Goal: Task Accomplishment & Management: Complete application form

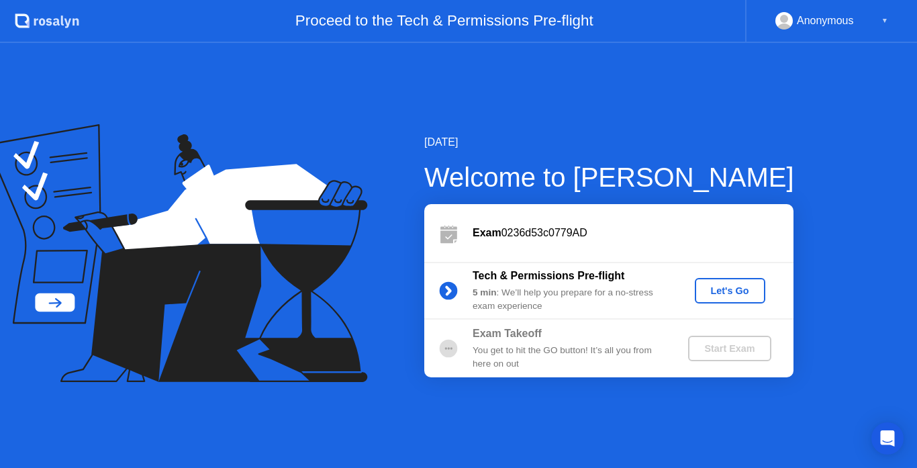
click at [743, 289] on div "Let's Go" at bounding box center [730, 290] width 60 height 11
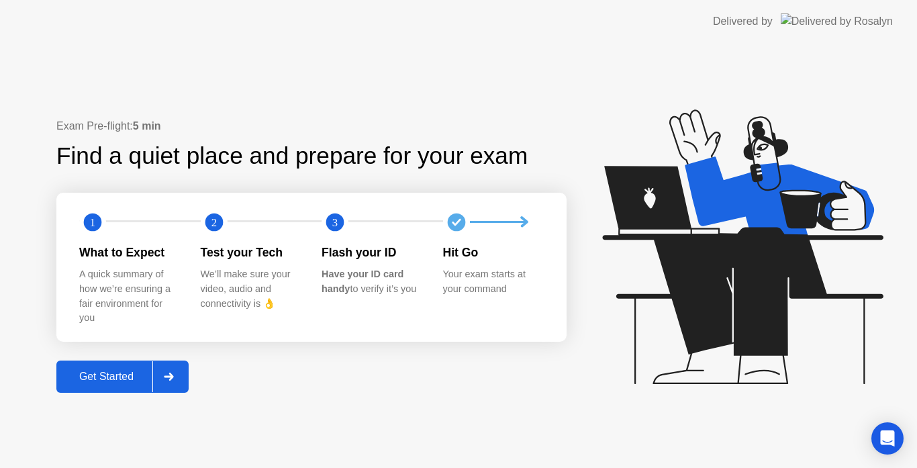
click at [85, 366] on button "Get Started" at bounding box center [122, 376] width 132 height 32
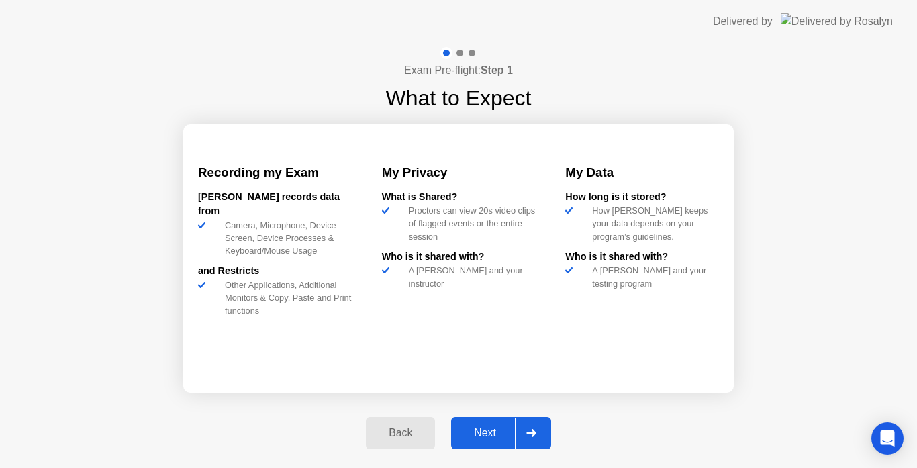
click at [476, 434] on div "Next" at bounding box center [485, 433] width 60 height 12
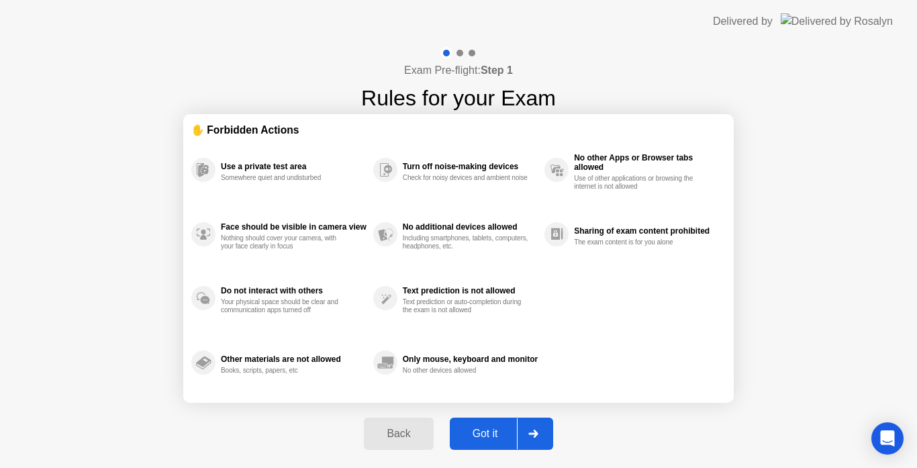
click at [476, 434] on div "Got it" at bounding box center [485, 433] width 63 height 12
select select "Available cameras"
select select "Available speakers"
select select "Available microphones"
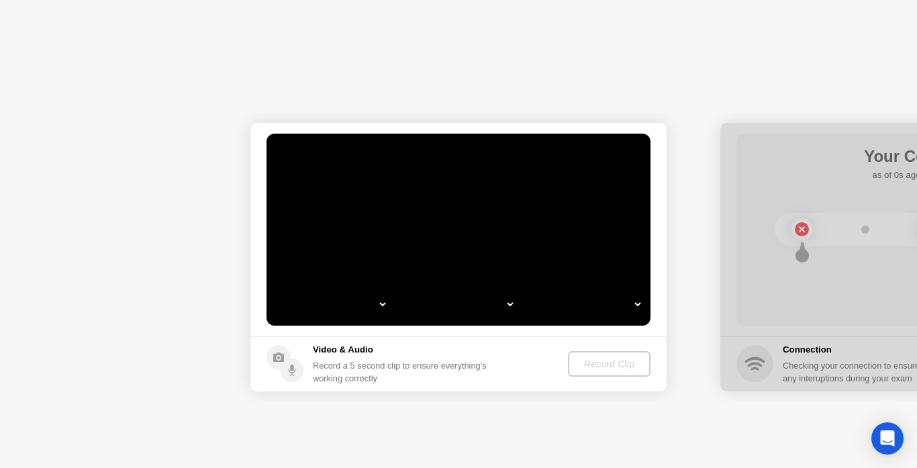
select select "**********"
select select "*******"
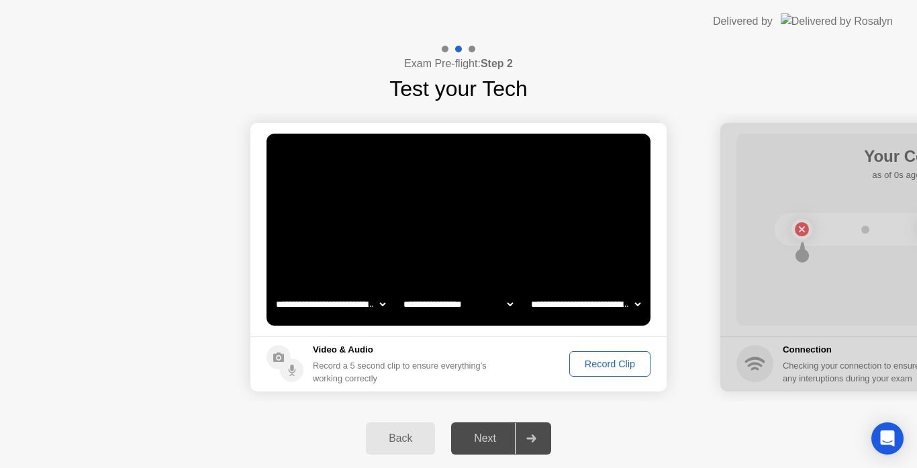
click at [507, 303] on select "**********" at bounding box center [458, 304] width 115 height 27
select select "**********"
click at [401, 291] on select "**********" at bounding box center [458, 304] width 115 height 27
click at [575, 300] on select "**********" at bounding box center [585, 304] width 115 height 27
click at [528, 291] on select "**********" at bounding box center [585, 304] width 115 height 27
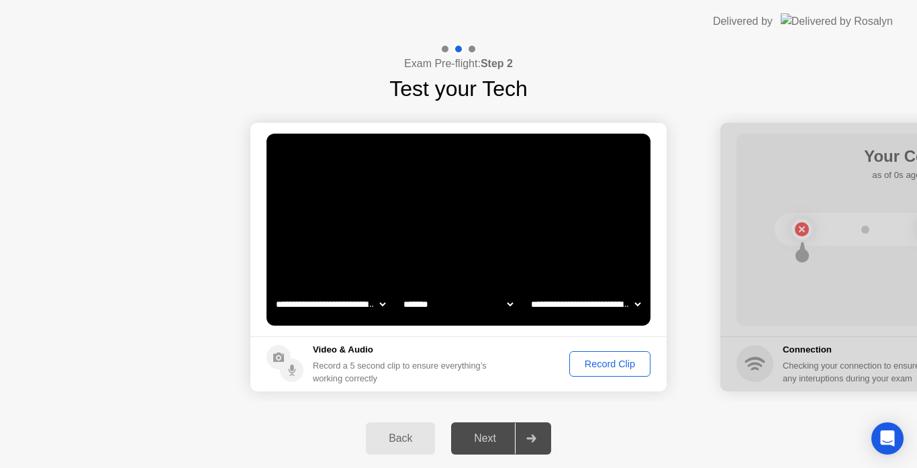
click at [592, 309] on select "**********" at bounding box center [585, 304] width 115 height 27
click at [605, 421] on div "Back Next" at bounding box center [458, 438] width 917 height 59
click at [585, 365] on div "Record Clip" at bounding box center [610, 363] width 72 height 11
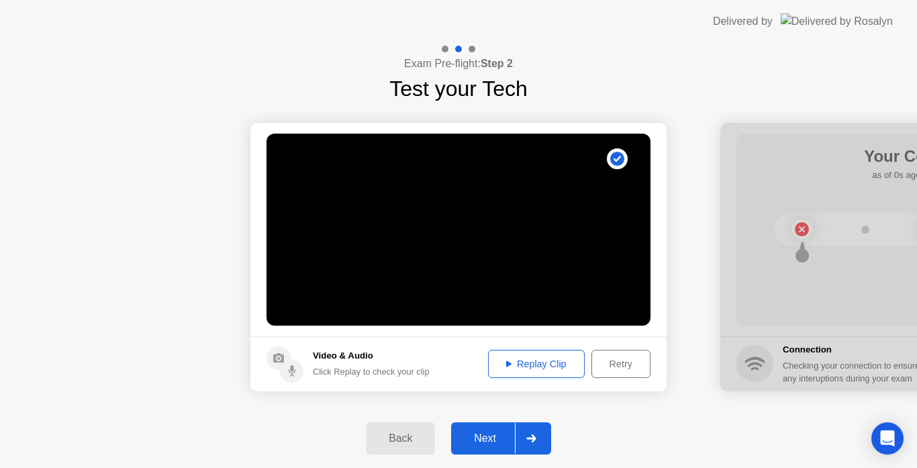
click at [509, 367] on div "Replay Clip" at bounding box center [536, 363] width 87 height 11
click at [487, 440] on div "Next" at bounding box center [485, 438] width 60 height 12
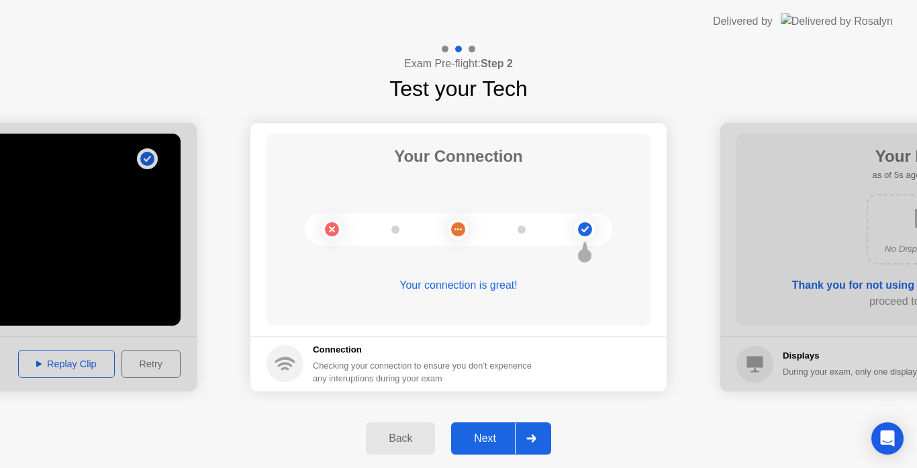
click at [473, 444] on div "Next" at bounding box center [485, 438] width 60 height 12
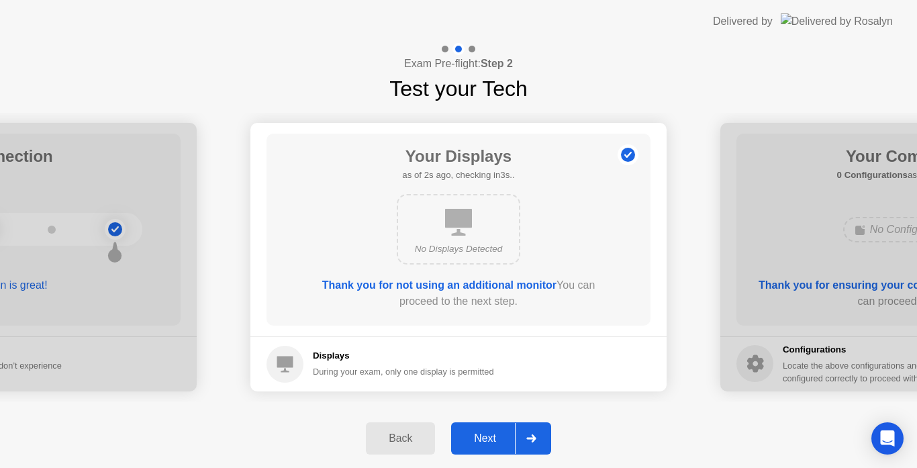
click at [473, 444] on div "Next" at bounding box center [485, 438] width 60 height 12
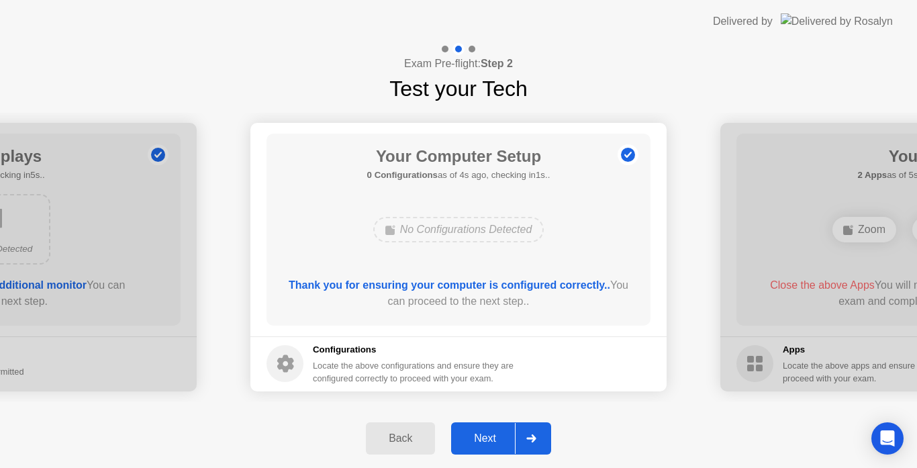
click at [485, 441] on div "Next" at bounding box center [485, 438] width 60 height 12
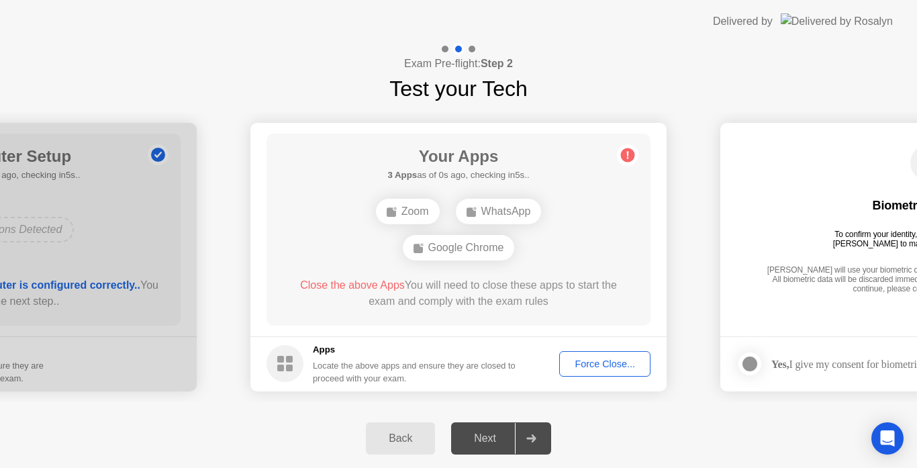
click at [482, 444] on div "Next" at bounding box center [485, 438] width 60 height 12
click at [597, 360] on div "Force Close..." at bounding box center [605, 363] width 82 height 11
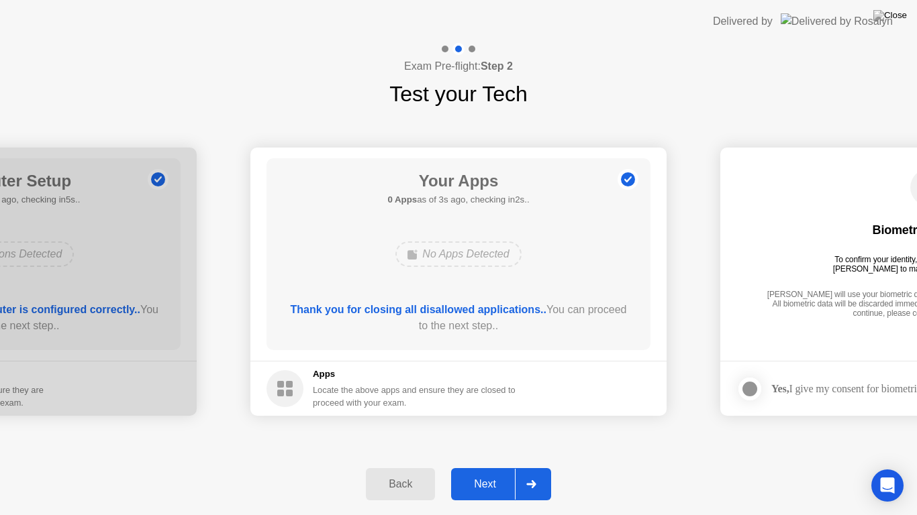
click at [492, 467] on div "Next" at bounding box center [485, 484] width 60 height 12
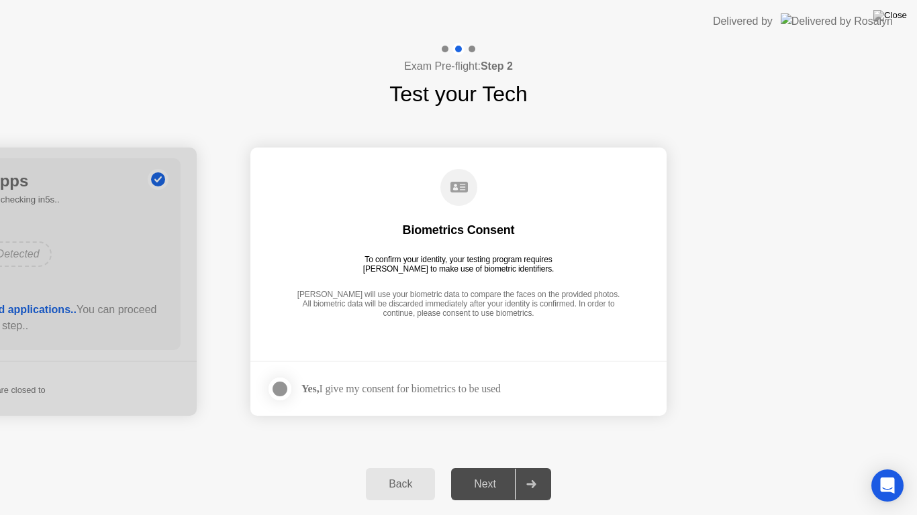
click at [402, 401] on div "Yes, I give my consent for biometrics to be used" at bounding box center [383, 389] width 234 height 27
click at [333, 385] on div "Yes, I give my consent for biometrics to be used" at bounding box center [400, 388] width 199 height 13
click at [275, 388] on div at bounding box center [280, 389] width 16 height 16
click at [480, 467] on div "Next" at bounding box center [485, 484] width 60 height 12
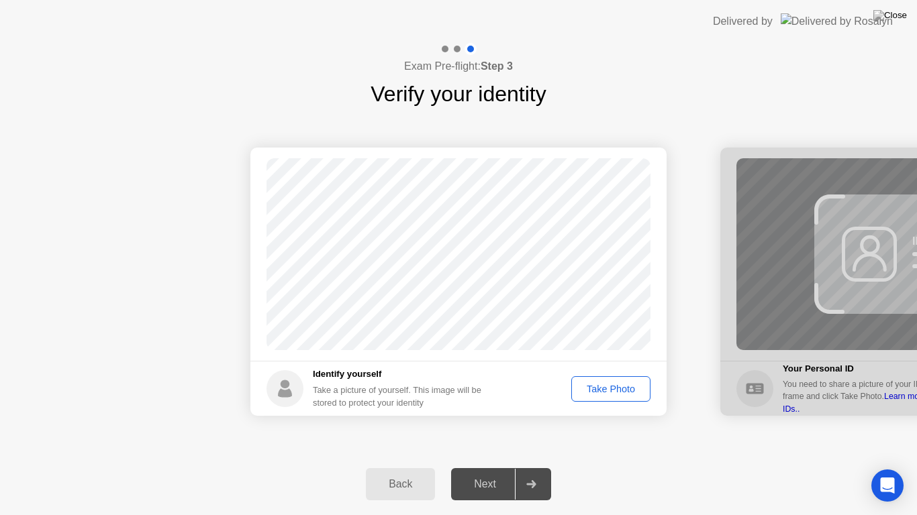
click at [603, 390] on div "Take Photo" at bounding box center [611, 389] width 70 height 11
click at [489, 467] on div "Next" at bounding box center [485, 484] width 60 height 12
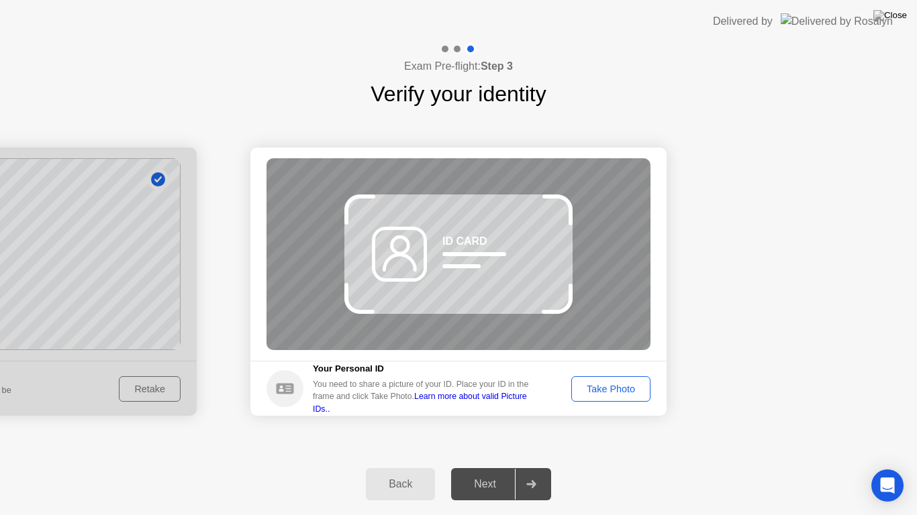
click at [401, 467] on button "Back" at bounding box center [400, 484] width 69 height 32
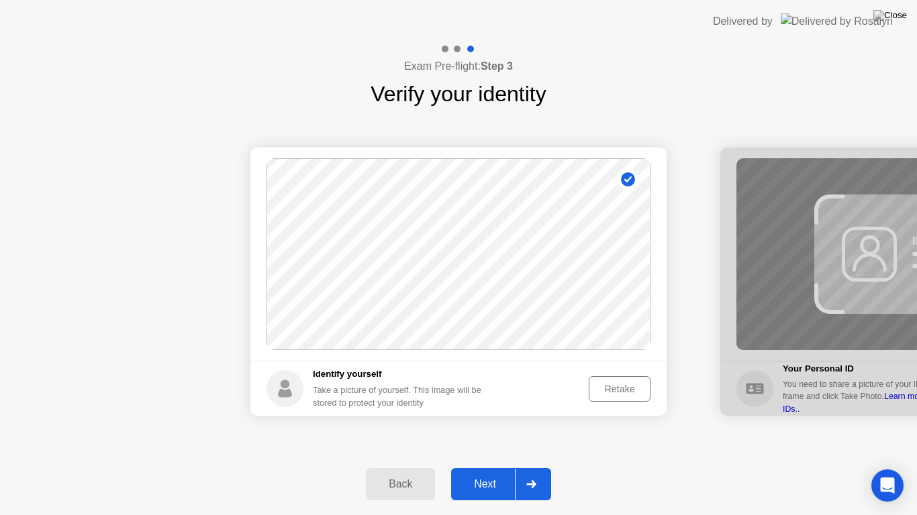
click at [621, 180] on circle at bounding box center [627, 179] width 21 height 21
click at [619, 386] on div "Retake" at bounding box center [619, 389] width 52 height 11
click at [617, 385] on div "Take Photo" at bounding box center [611, 389] width 70 height 11
click at [508, 467] on div "Next" at bounding box center [485, 484] width 60 height 12
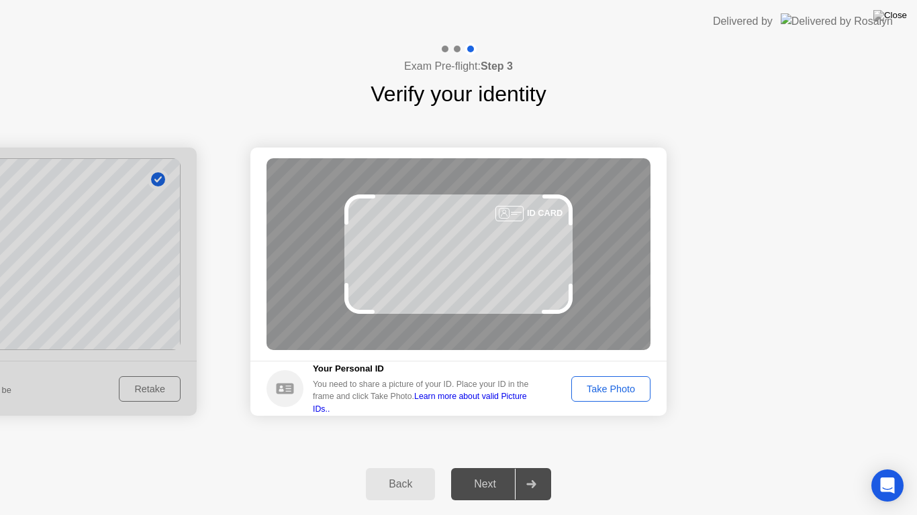
click at [595, 391] on div "Take Photo" at bounding box center [611, 389] width 70 height 11
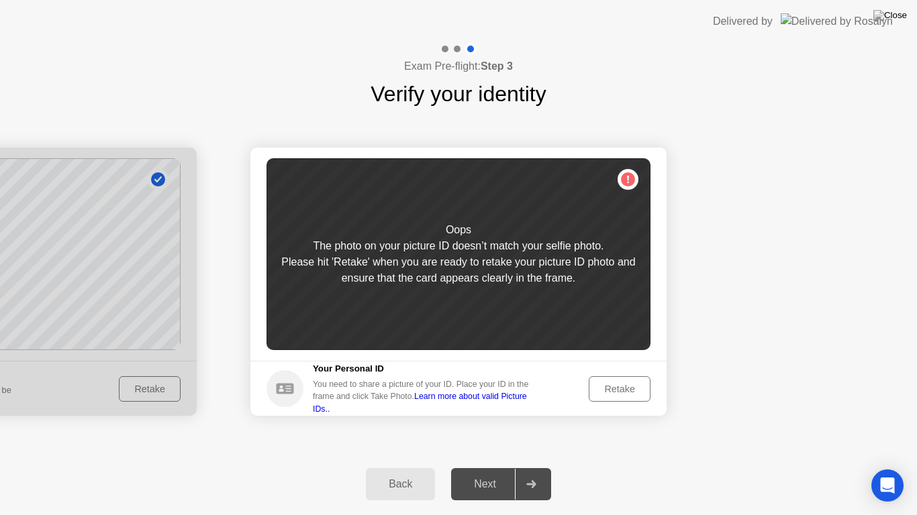
click at [595, 391] on div "Retake" at bounding box center [619, 389] width 52 height 11
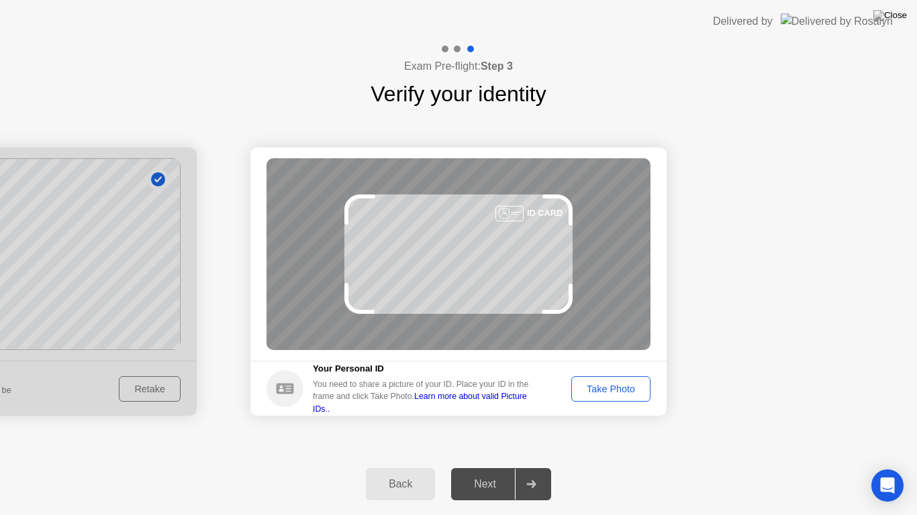
click at [595, 391] on div "Take Photo" at bounding box center [611, 389] width 70 height 11
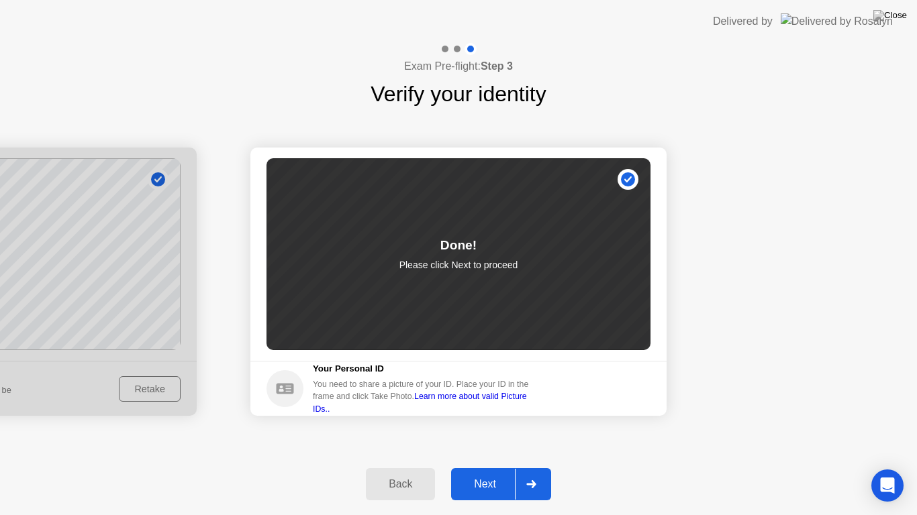
click at [492, 467] on button "Next" at bounding box center [501, 484] width 100 height 32
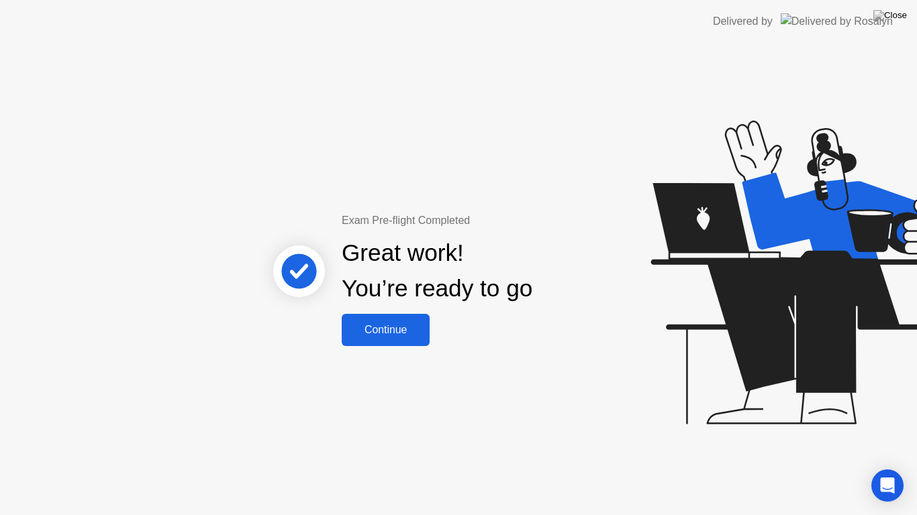
click at [374, 327] on div "Continue" at bounding box center [386, 330] width 80 height 12
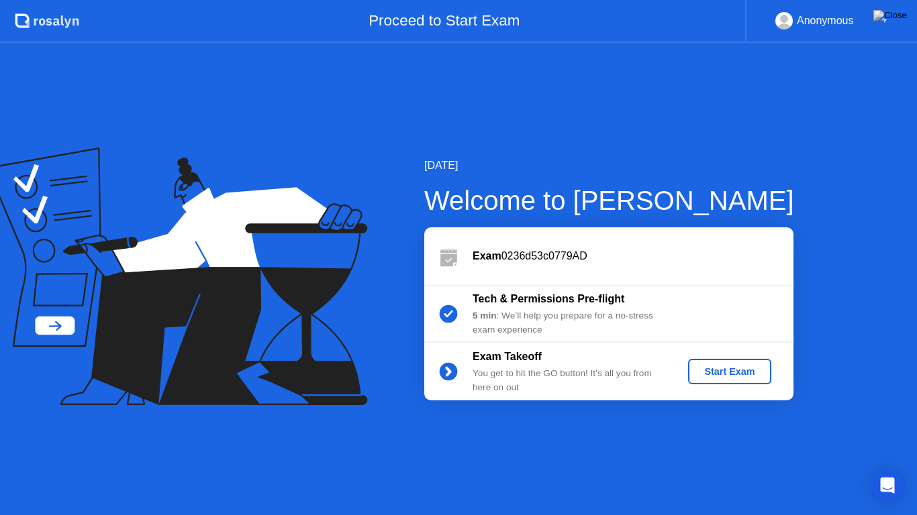
click at [735, 376] on div "Start Exam" at bounding box center [729, 371] width 72 height 11
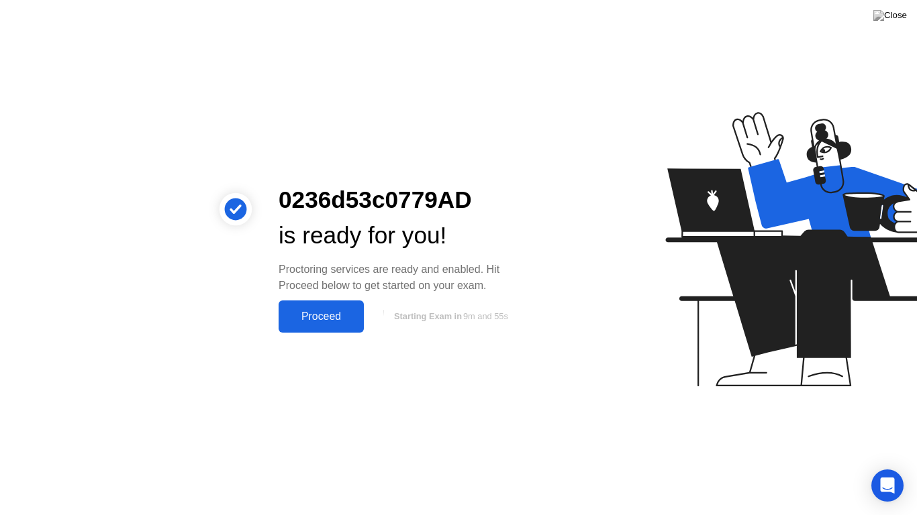
click at [322, 321] on div "Proceed" at bounding box center [321, 317] width 77 height 12
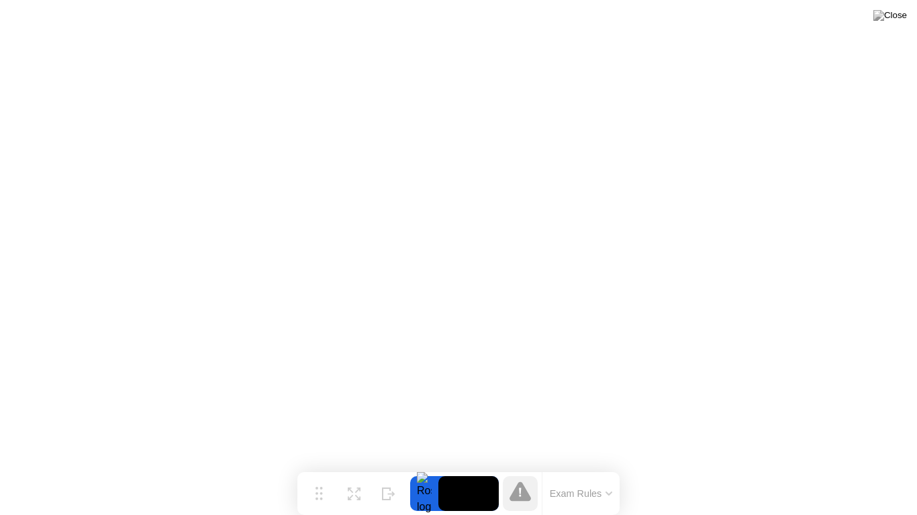
click at [604, 467] on button "Exam Rules" at bounding box center [581, 494] width 71 height 12
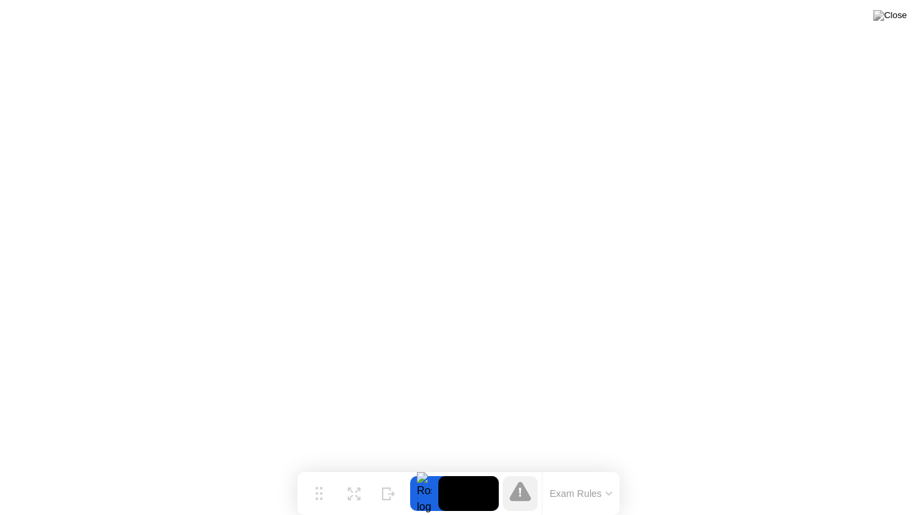
click at [589, 467] on button "Exam Rules" at bounding box center [581, 494] width 71 height 12
